Goal: Information Seeking & Learning: Learn about a topic

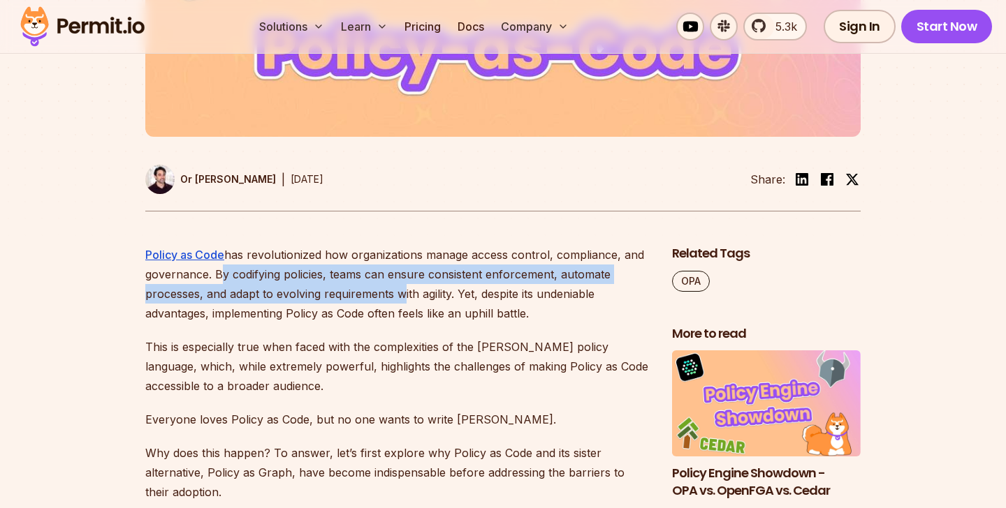
click at [396, 302] on p "Policy as Code has revolutionized how organizations manage access control, comp…" at bounding box center [397, 284] width 504 height 78
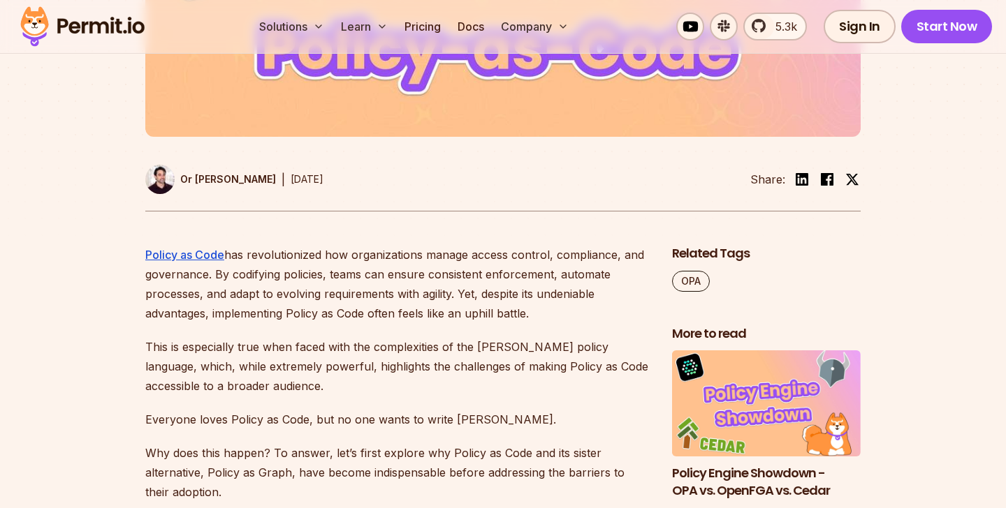
click at [448, 288] on p "Policy as Code has revolutionized how organizations manage access control, comp…" at bounding box center [397, 284] width 504 height 78
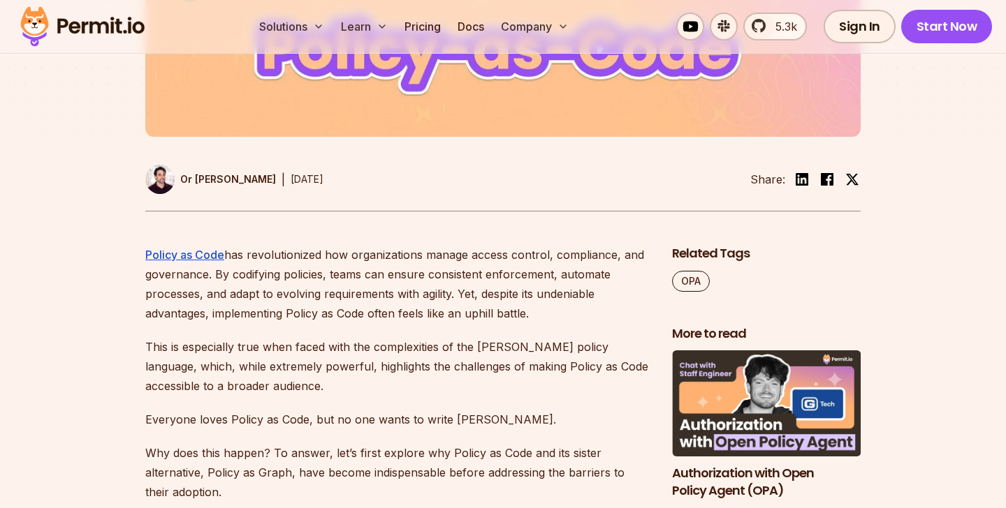
drag, startPoint x: 462, startPoint y: 290, endPoint x: 537, endPoint y: 314, distance: 78.9
click at [537, 314] on p "Policy as Code has revolutionized how organizations manage access control, comp…" at bounding box center [397, 284] width 504 height 78
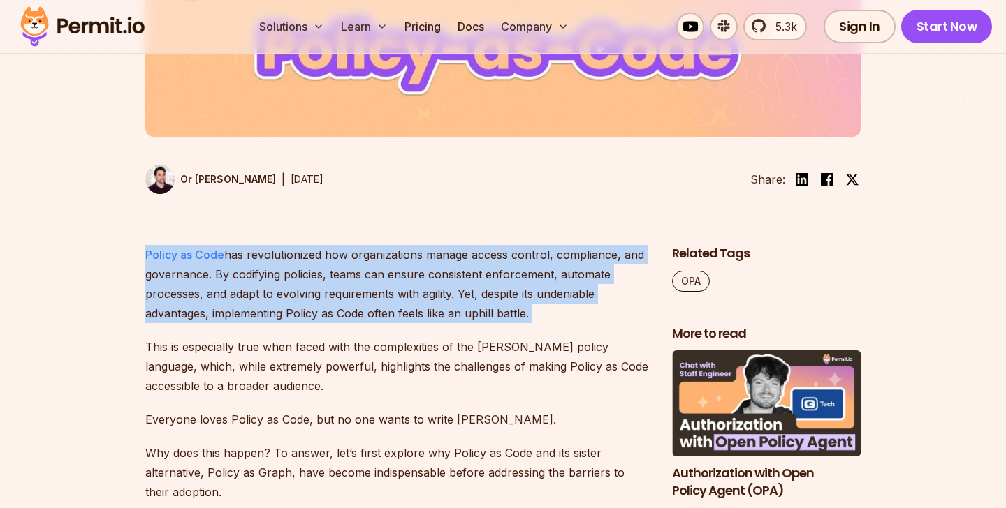
drag, startPoint x: 537, startPoint y: 314, endPoint x: 165, endPoint y: 257, distance: 376.4
click at [165, 257] on p "Policy as Code has revolutionized how organizations manage access control, comp…" at bounding box center [397, 284] width 504 height 78
click at [389, 301] on p "Policy as Code has revolutionized how organizations manage access control, comp…" at bounding box center [397, 284] width 504 height 78
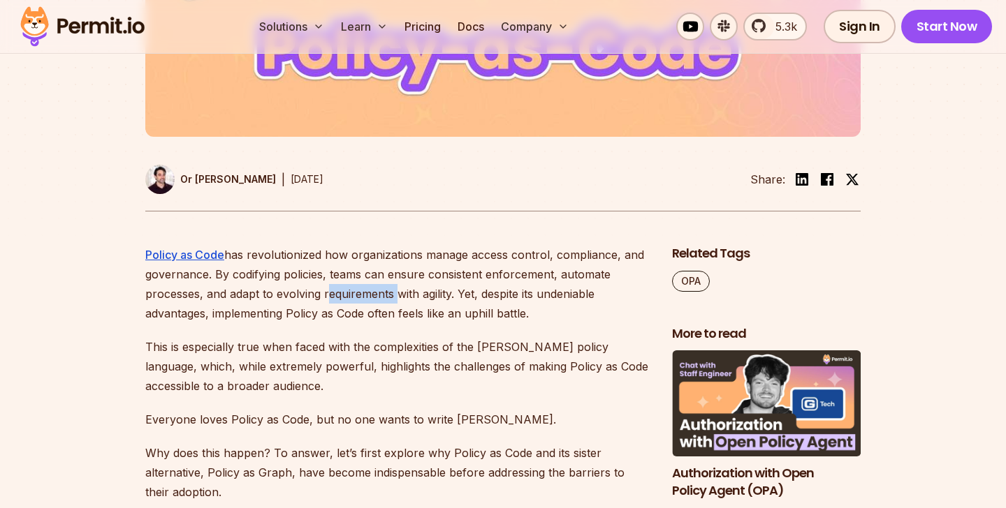
click at [389, 301] on p "Policy as Code has revolutionized how organizations manage access control, comp…" at bounding box center [397, 284] width 504 height 78
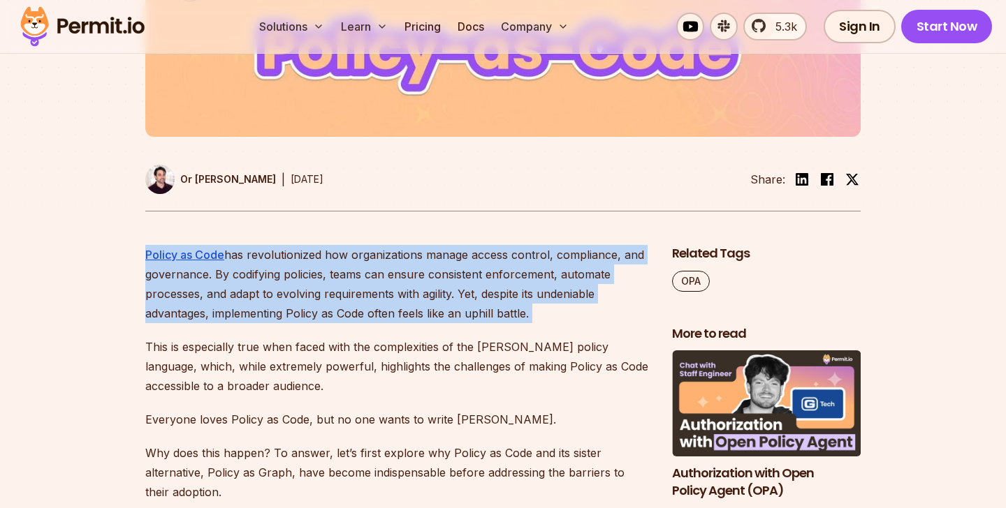
click at [389, 301] on p "Policy as Code has revolutionized how organizations manage access control, comp…" at bounding box center [397, 284] width 504 height 78
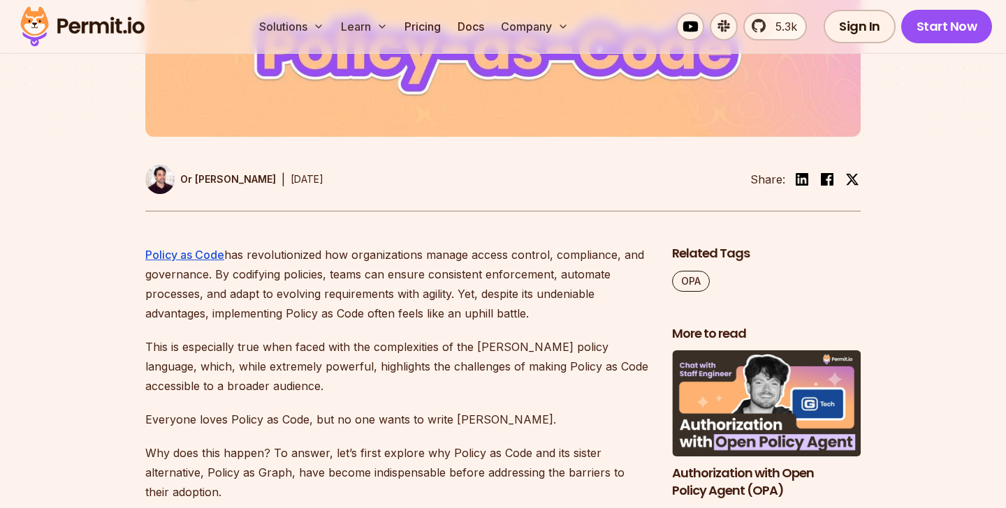
click at [389, 301] on p "Policy as Code has revolutionized how organizations manage access control, comp…" at bounding box center [397, 284] width 504 height 78
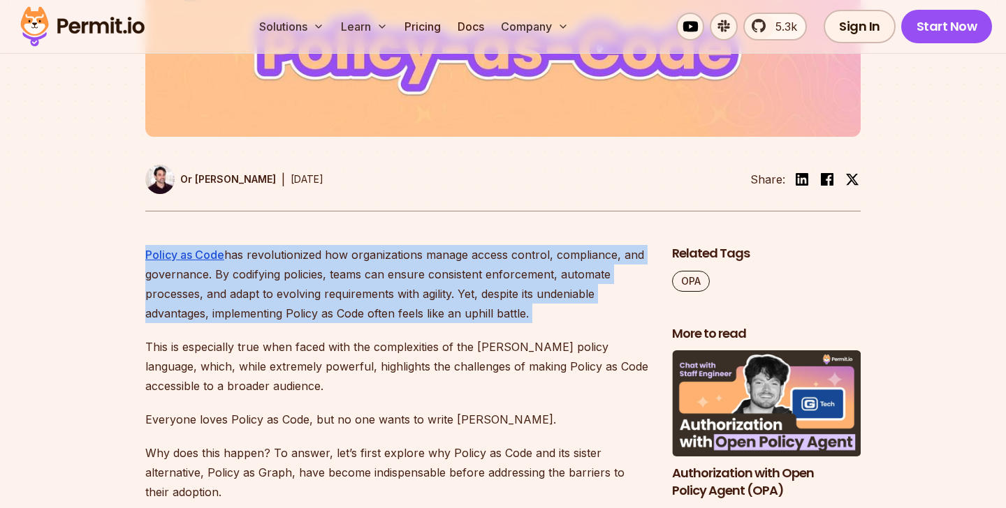
click at [389, 301] on p "Policy as Code has revolutionized how organizations manage access control, comp…" at bounding box center [397, 284] width 504 height 78
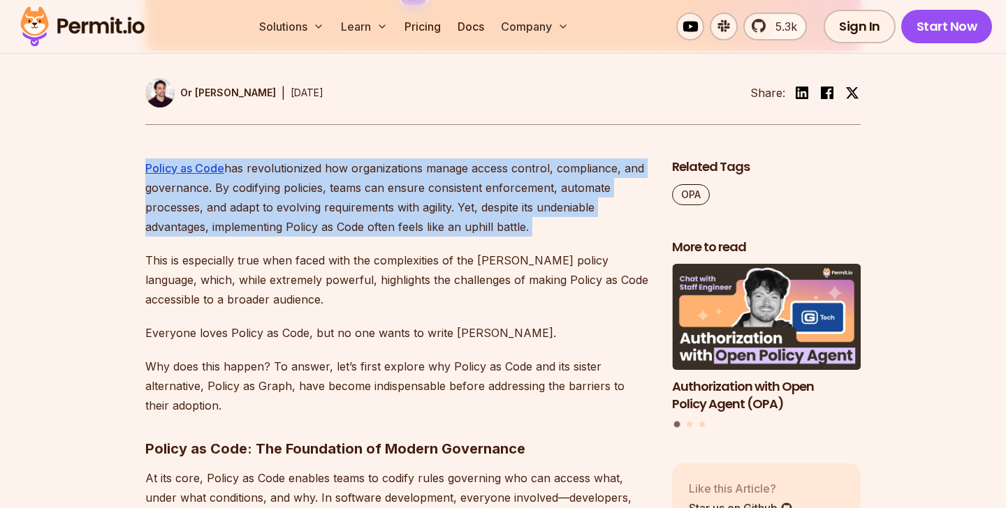
scroll to position [668, 0]
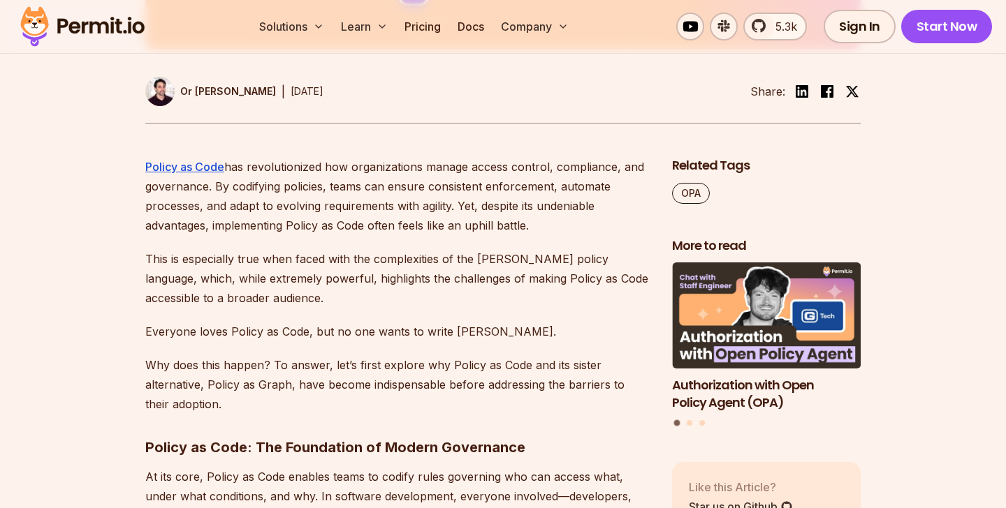
click at [409, 259] on p "This is especially true when faced with the complexities of the [PERSON_NAME] p…" at bounding box center [397, 278] width 504 height 59
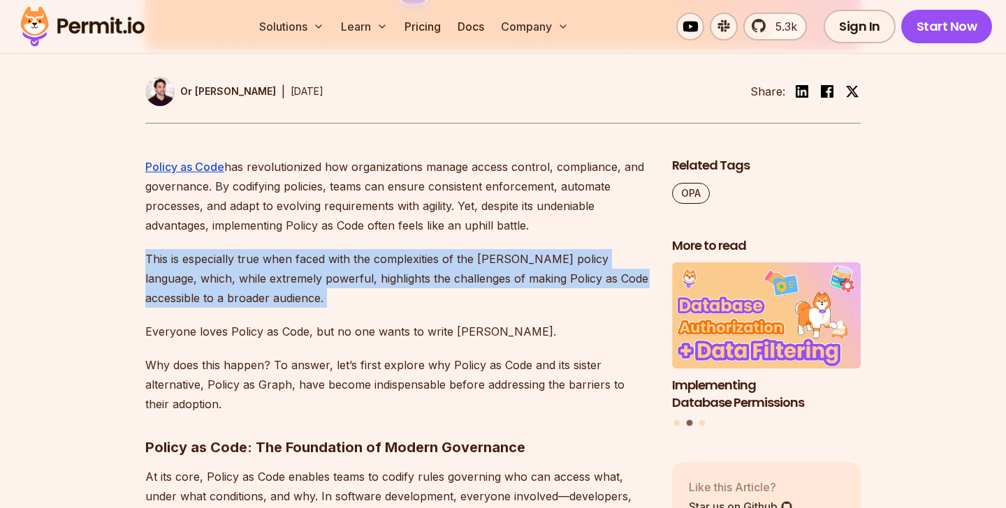
click at [409, 259] on p "This is especially true when faced with the complexities of the [PERSON_NAME] p…" at bounding box center [397, 278] width 504 height 59
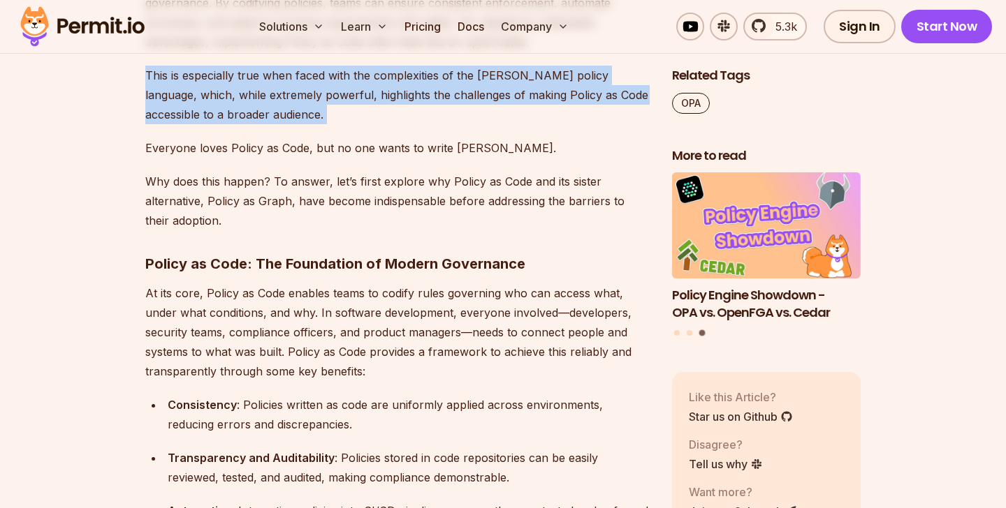
scroll to position [853, 0]
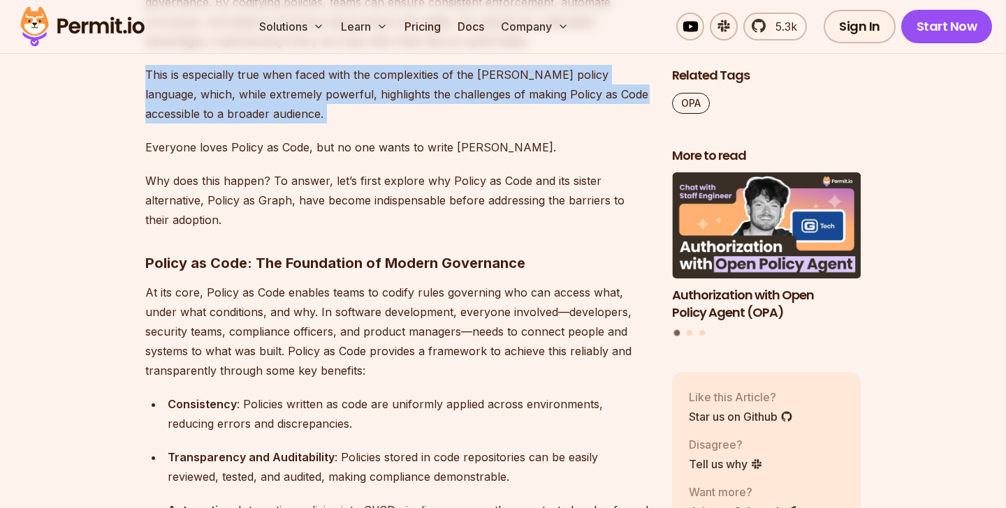
click at [325, 186] on p "Why does this happen? To answer, let’s first explore why Policy as Code and its…" at bounding box center [397, 200] width 504 height 59
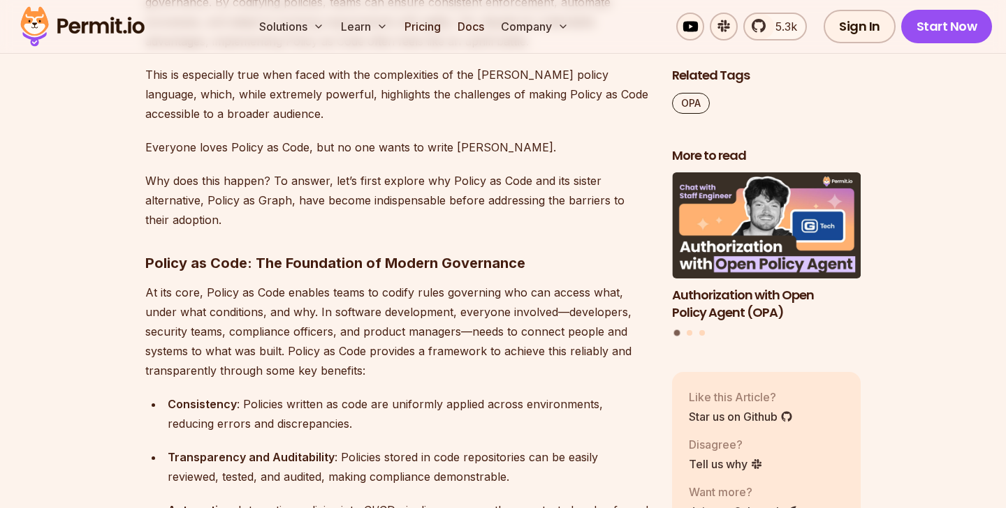
click at [325, 186] on p "Why does this happen? To answer, let’s first explore why Policy as Code and its…" at bounding box center [397, 200] width 504 height 59
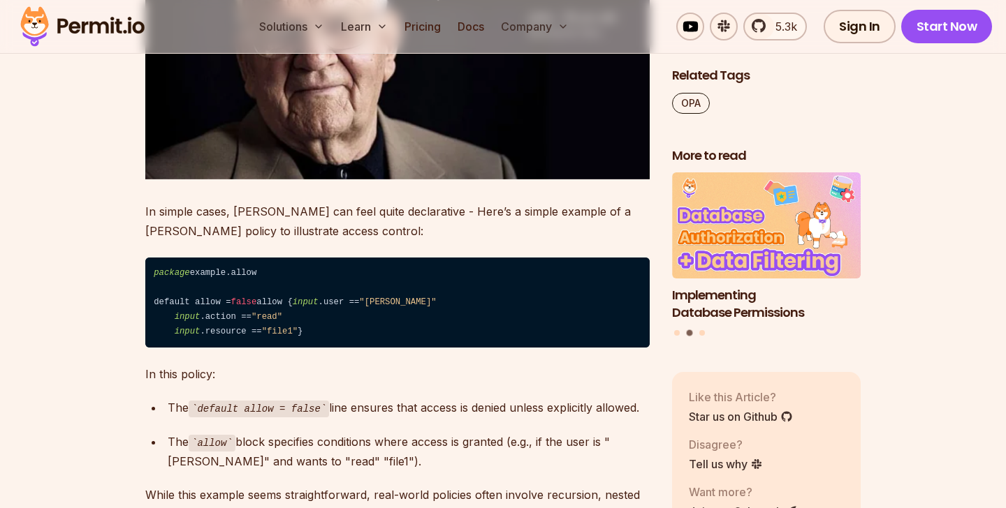
scroll to position [1990, 0]
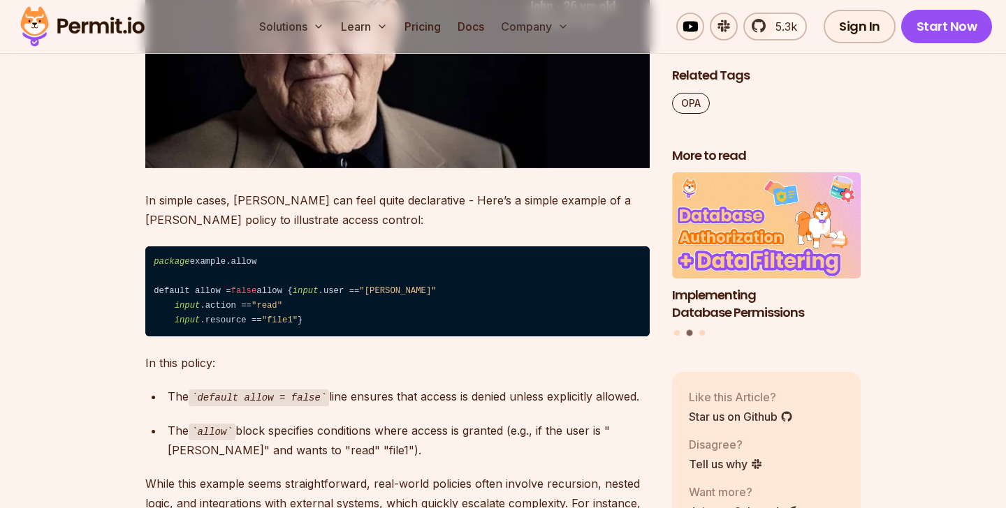
click at [344, 204] on p "In simple cases, [PERSON_NAME] can feel quite declarative - Here’s a simple exa…" at bounding box center [397, 210] width 504 height 39
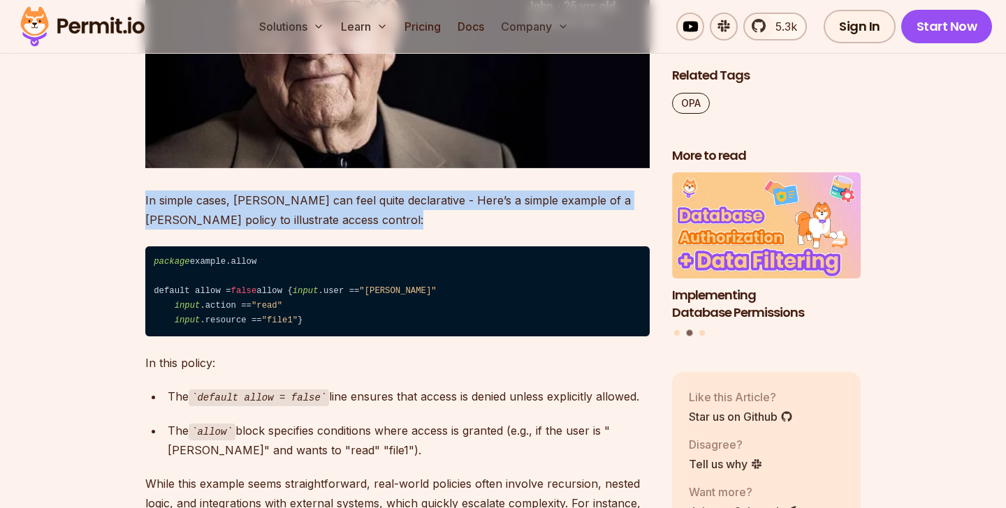
click at [344, 204] on p "In simple cases, [PERSON_NAME] can feel quite declarative - Here’s a simple exa…" at bounding box center [397, 210] width 504 height 39
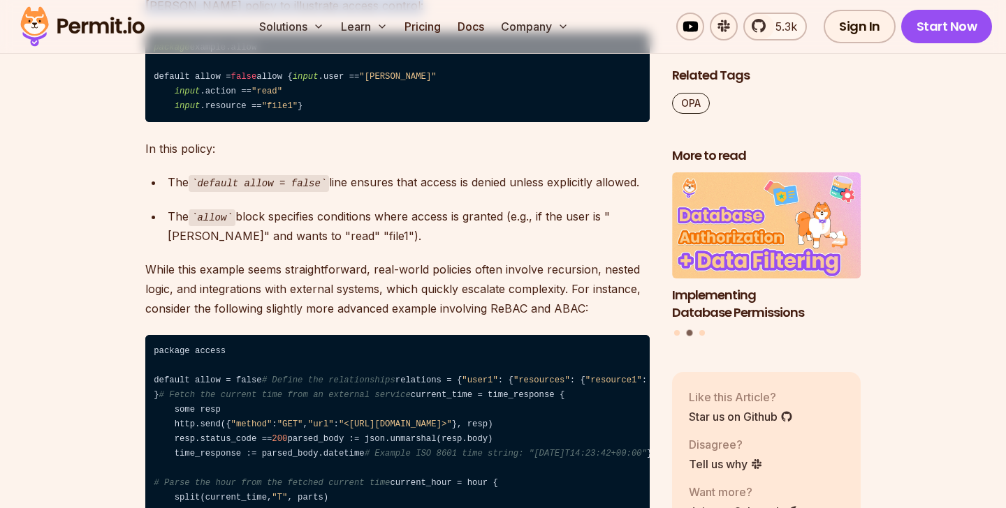
scroll to position [2202, 0]
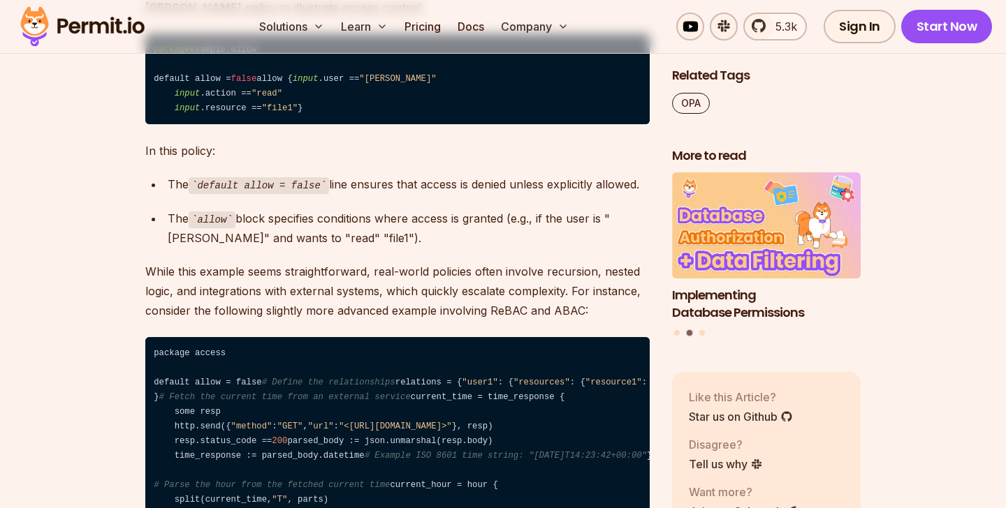
click at [408, 195] on div "The default allow = false line ensures that access is denied unless explicitly …" at bounding box center [409, 185] width 482 height 20
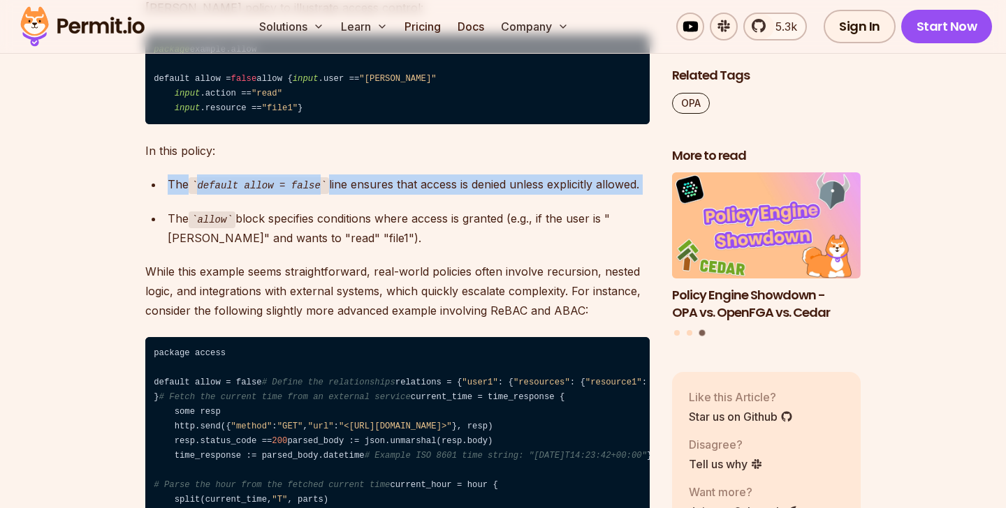
click at [408, 195] on div "The default allow = false line ensures that access is denied unless explicitly …" at bounding box center [409, 185] width 482 height 20
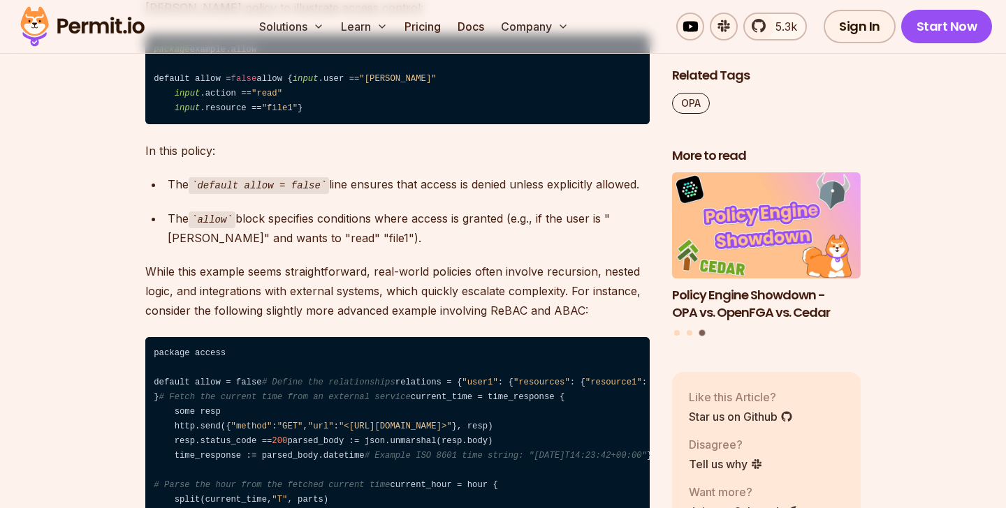
click at [408, 195] on div "The default allow = false line ensures that access is denied unless explicitly …" at bounding box center [409, 185] width 482 height 20
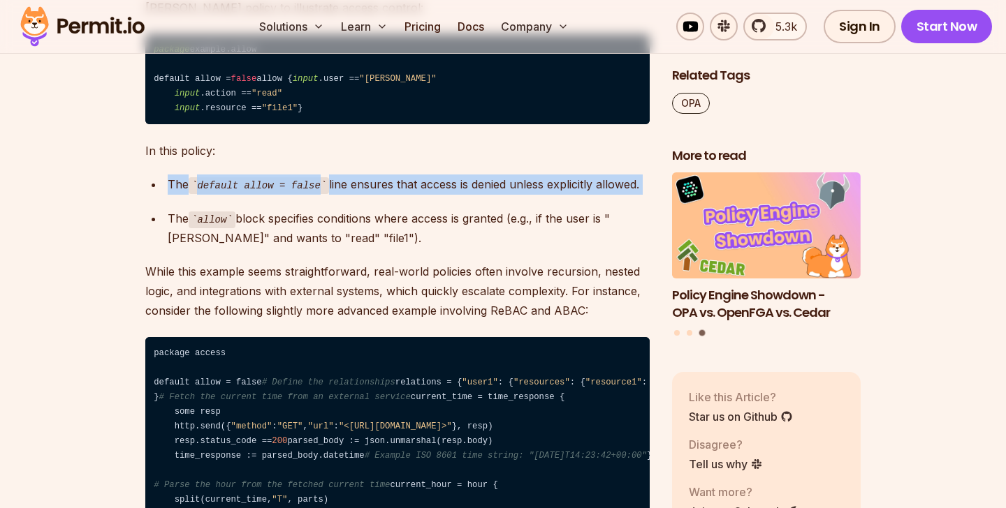
click at [407, 249] on div "The allow block specifies conditions where access is granted (e.g., if the user…" at bounding box center [409, 229] width 482 height 40
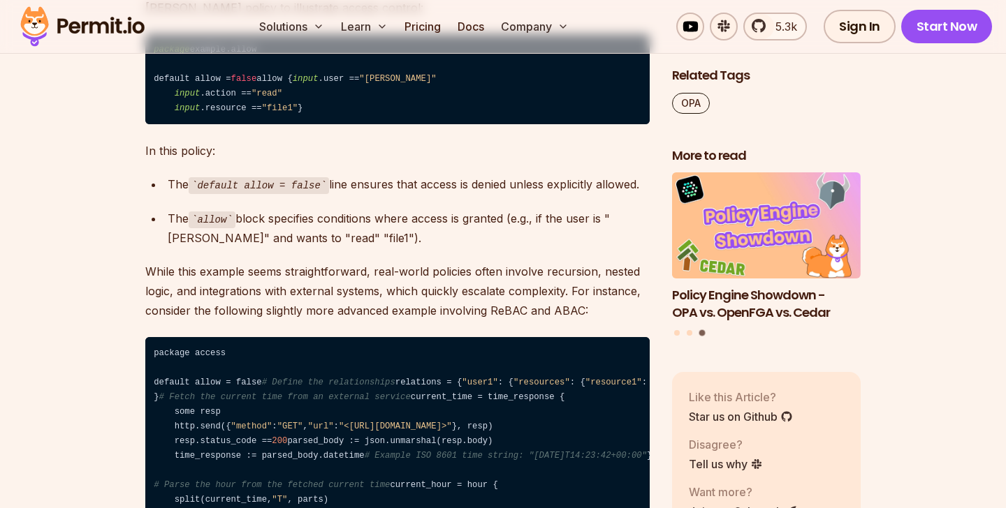
click at [407, 249] on div "The allow block specifies conditions where access is granted (e.g., if the user…" at bounding box center [409, 229] width 482 height 40
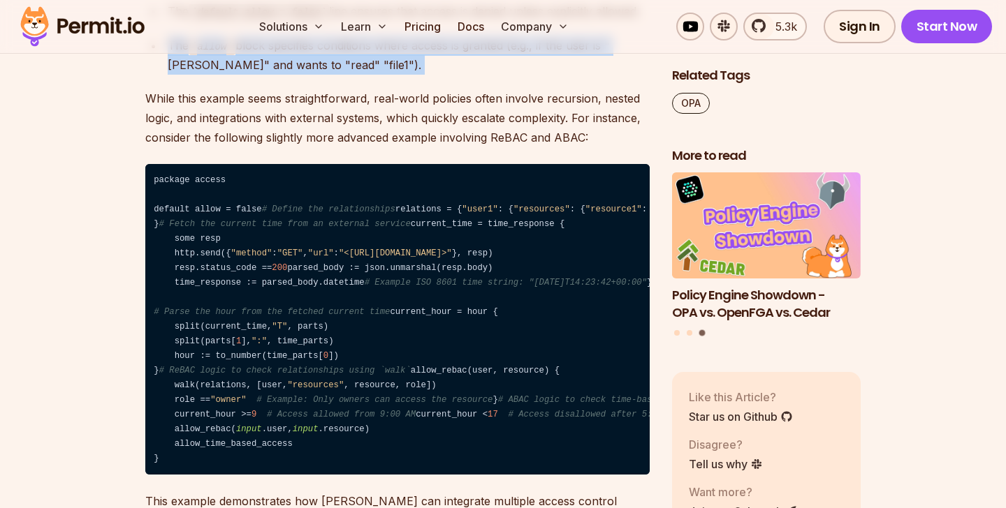
scroll to position [2371, 0]
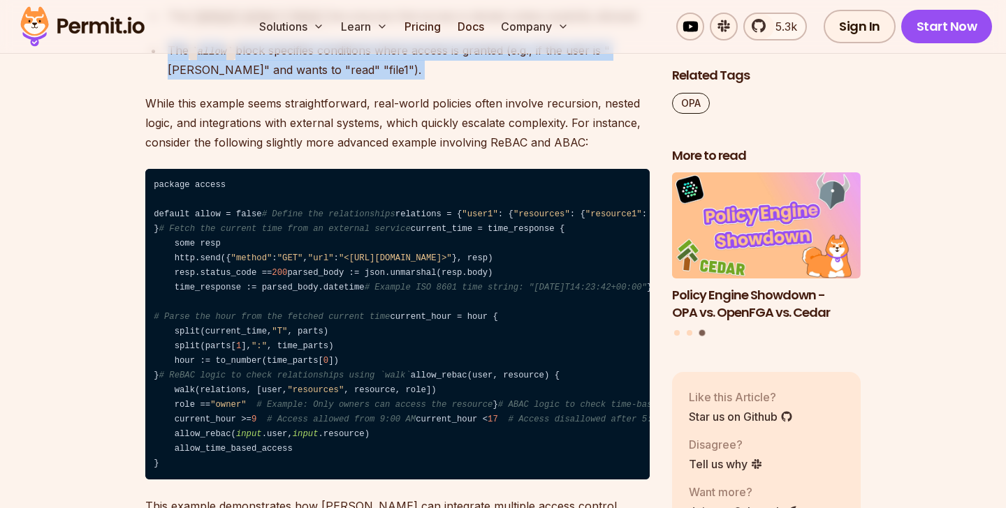
click at [337, 152] on p "While this example seems straightforward, real-world policies often involve rec…" at bounding box center [397, 123] width 504 height 59
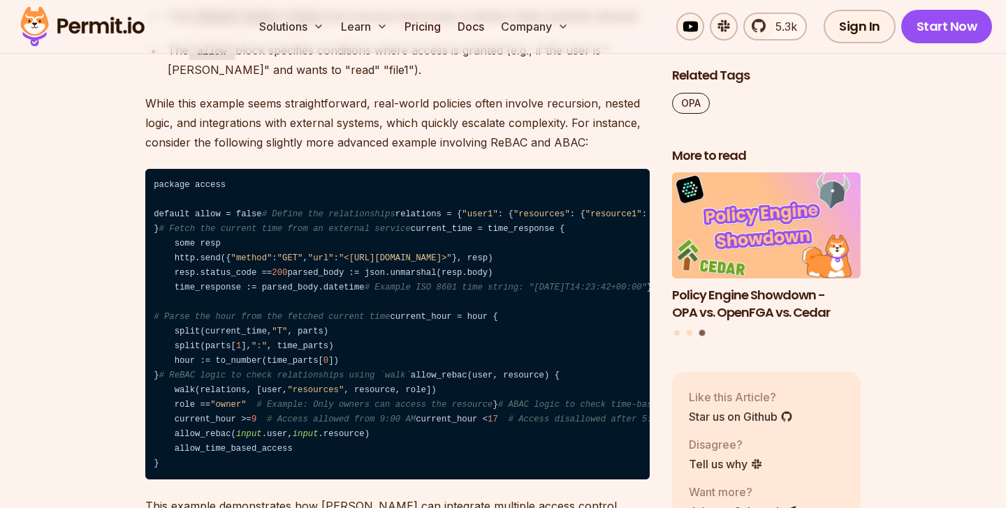
click at [337, 152] on p "While this example seems straightforward, real-world policies often involve rec…" at bounding box center [397, 123] width 504 height 59
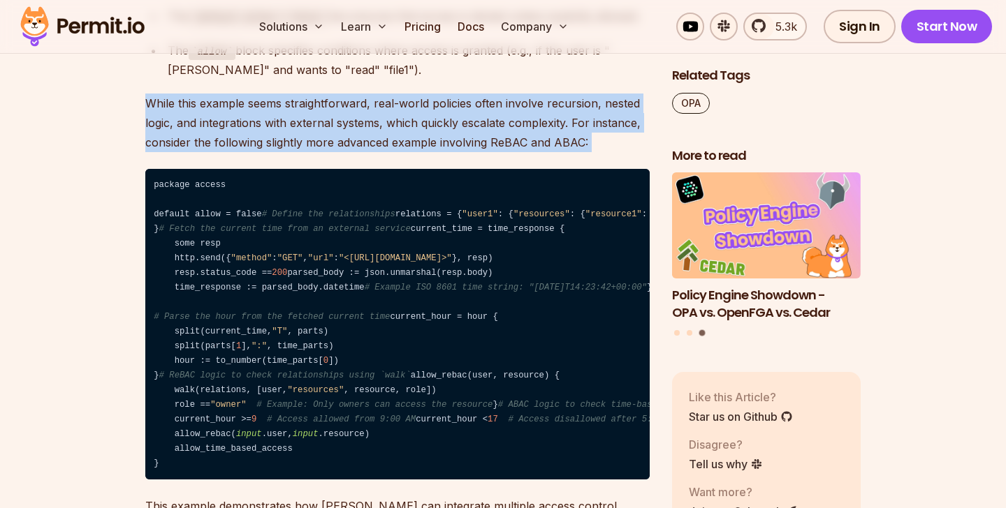
click at [337, 152] on p "While this example seems straightforward, real-world policies often involve rec…" at bounding box center [397, 123] width 504 height 59
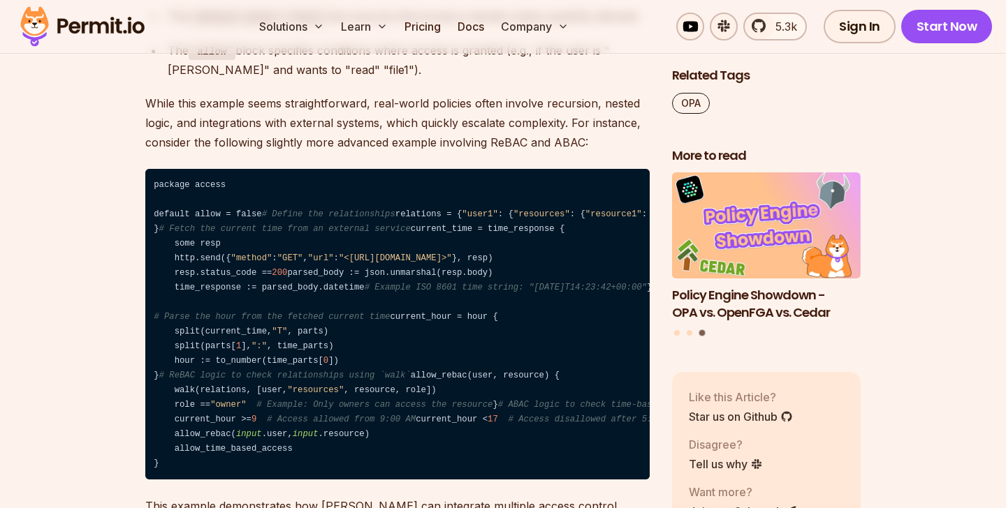
click at [337, 152] on p "While this example seems straightforward, real-world policies often involve rec…" at bounding box center [397, 123] width 504 height 59
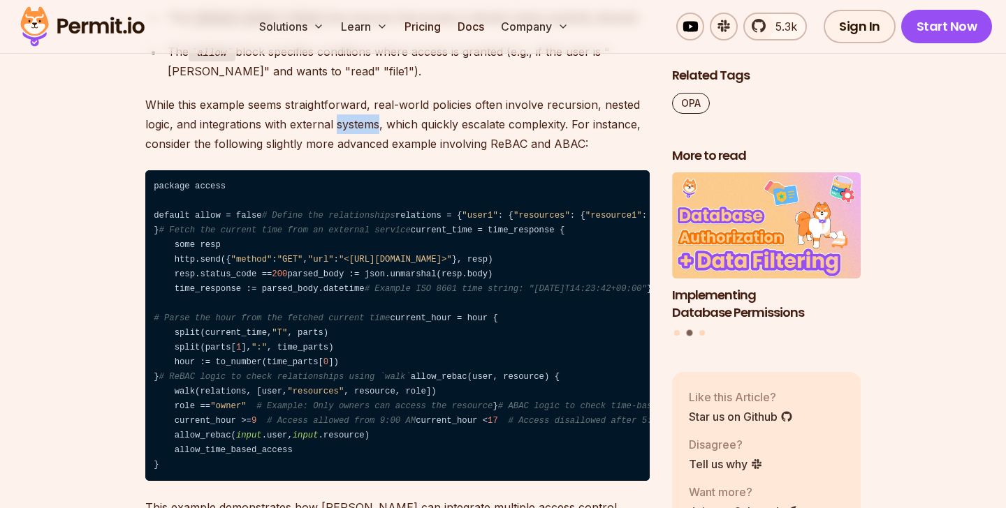
scroll to position [2365, 0]
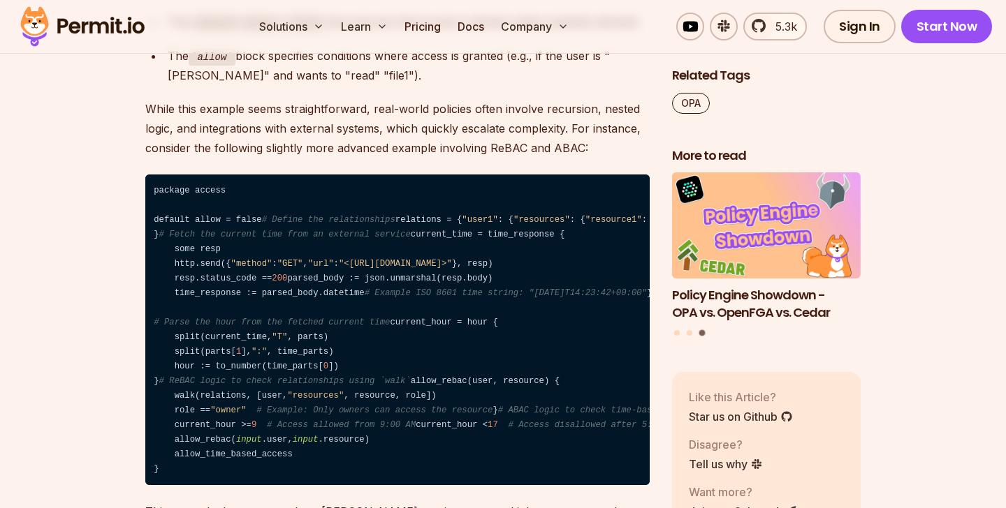
click at [319, 158] on p "While this example seems straightforward, real-world policies often involve rec…" at bounding box center [397, 128] width 504 height 59
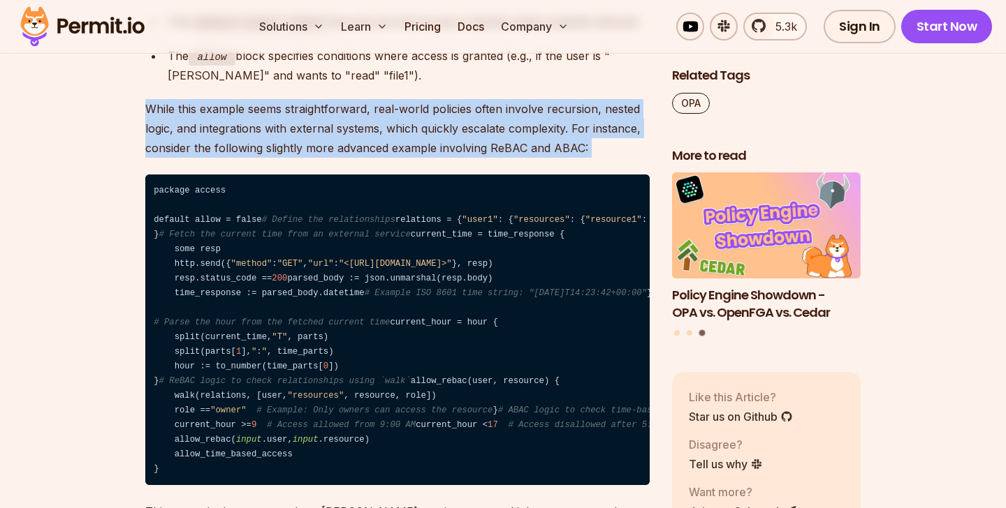
click at [319, 158] on p "While this example seems straightforward, real-world policies often involve rec…" at bounding box center [397, 128] width 504 height 59
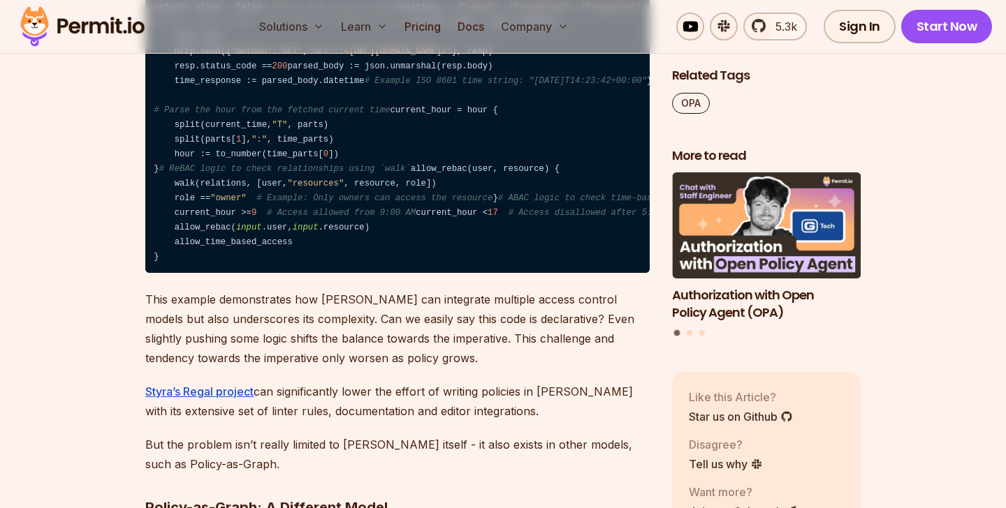
scroll to position [2579, 0]
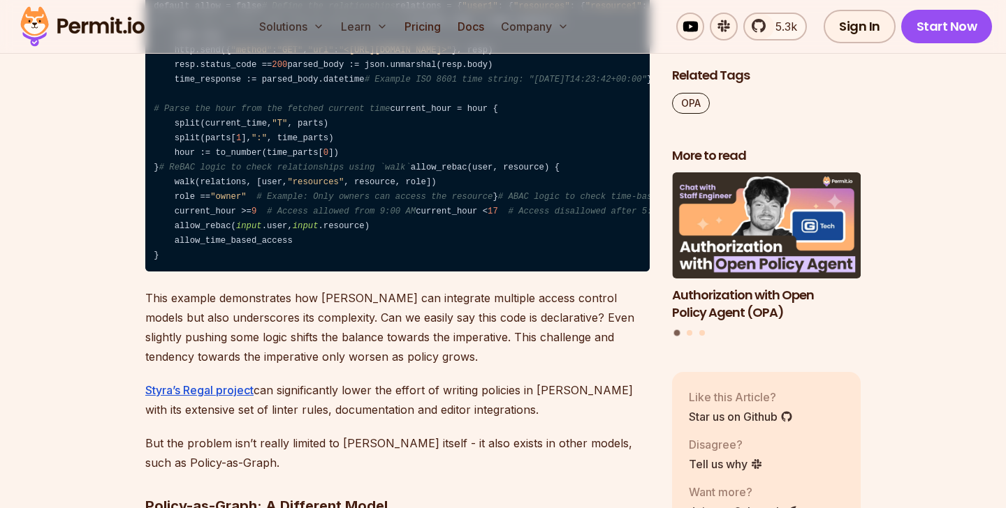
click at [343, 272] on code "package access default allow = false # Define the relationships relations = { "…" at bounding box center [397, 116] width 504 height 311
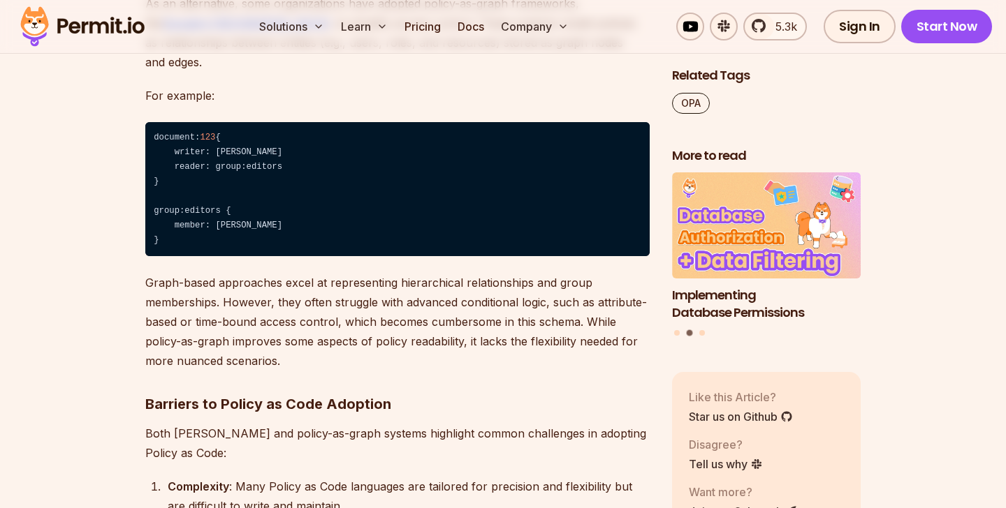
scroll to position [3116, 0]
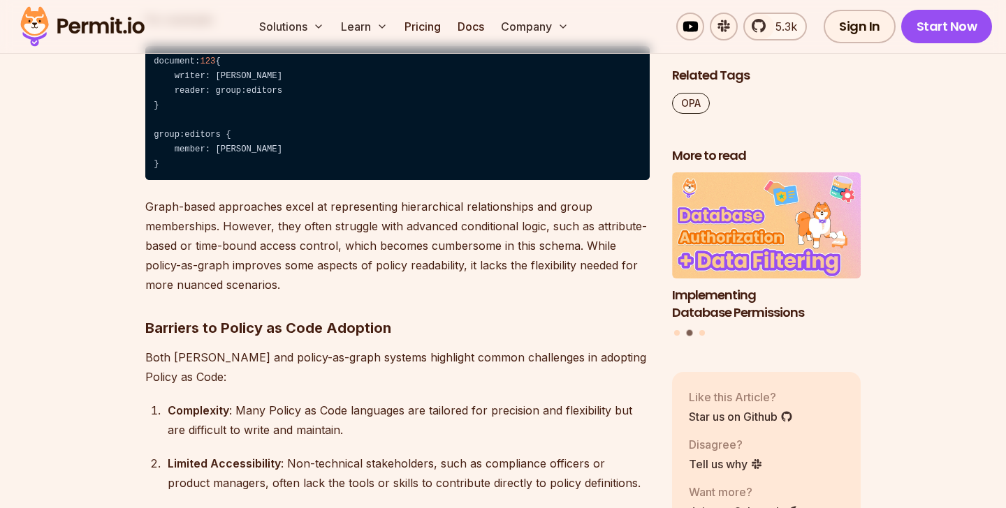
scroll to position [3188, 0]
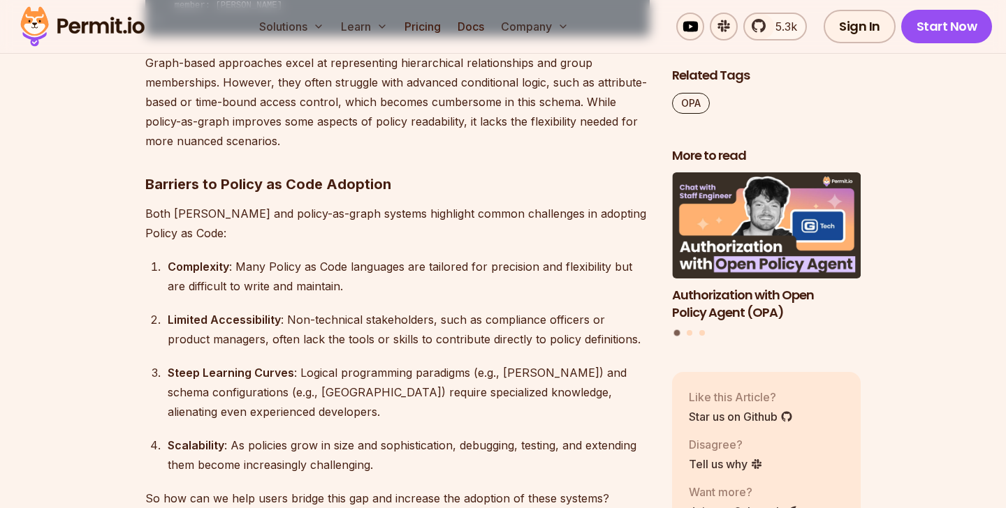
scroll to position [3332, 0]
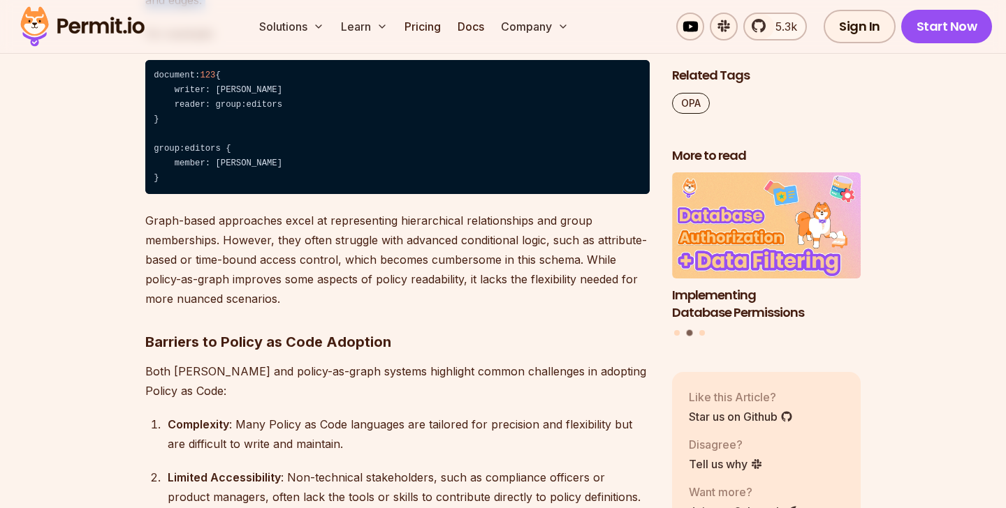
scroll to position [3169, 0]
